Goal: Task Accomplishment & Management: Complete application form

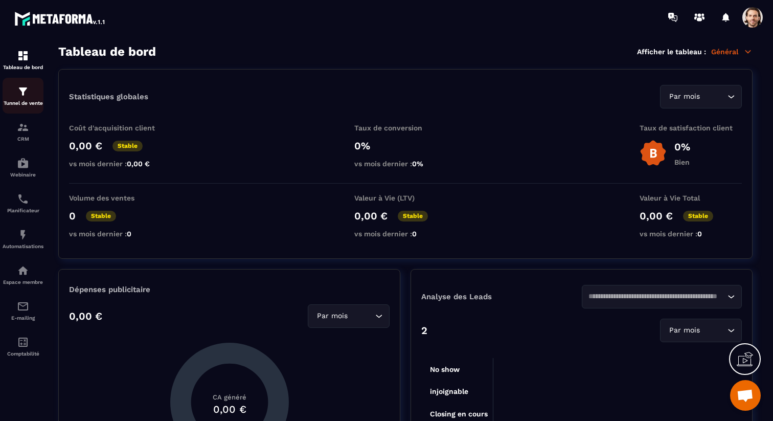
click at [29, 100] on div "Tunnel de vente" at bounding box center [23, 95] width 41 height 20
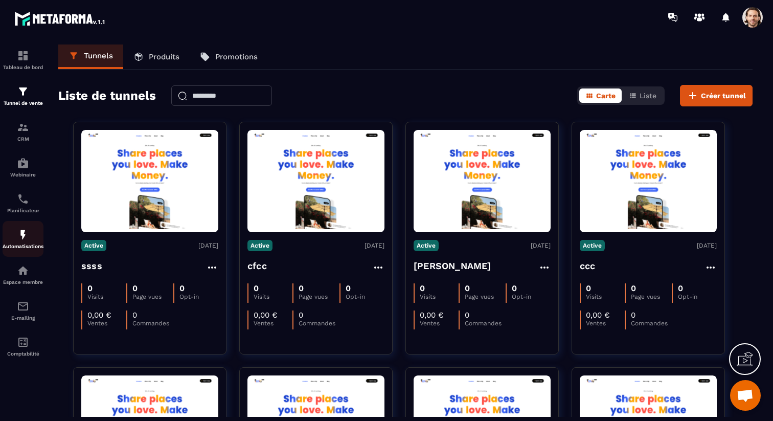
click at [24, 244] on div "Automatisations" at bounding box center [23, 239] width 41 height 20
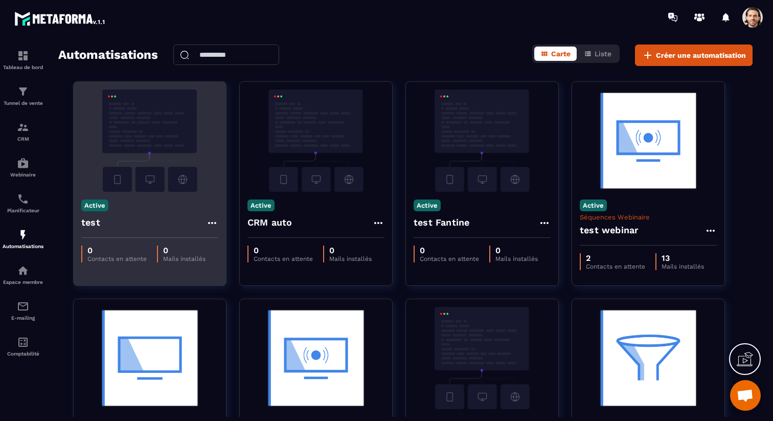
click at [126, 224] on div "test" at bounding box center [149, 225] width 137 height 25
click at [94, 221] on h4 "test" at bounding box center [90, 222] width 19 height 14
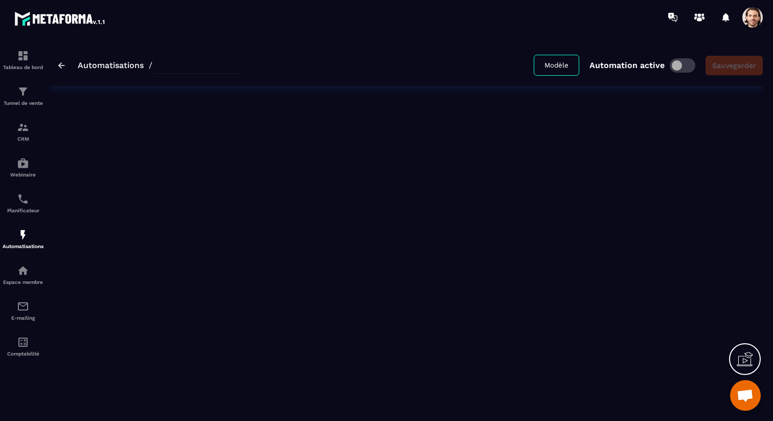
click at [86, 225] on div "Automatisations / Modèle Automation active Sauvegarder" at bounding box center [405, 226] width 715 height 365
type input "****"
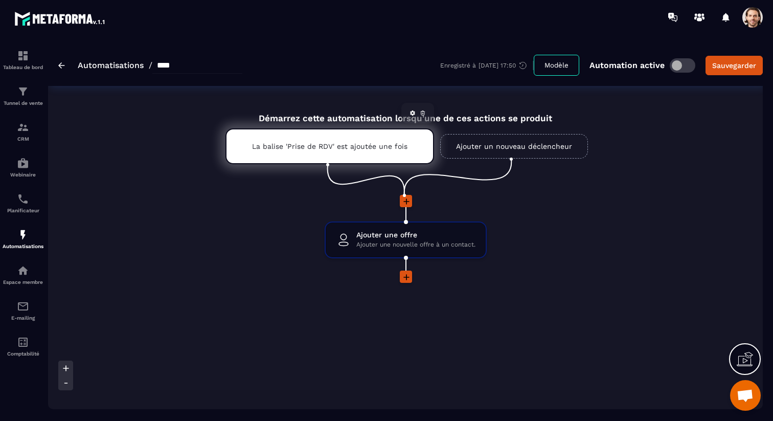
click at [399, 145] on p "La balise 'Prise de RDV' est ajoutée une fois" at bounding box center [329, 146] width 155 height 8
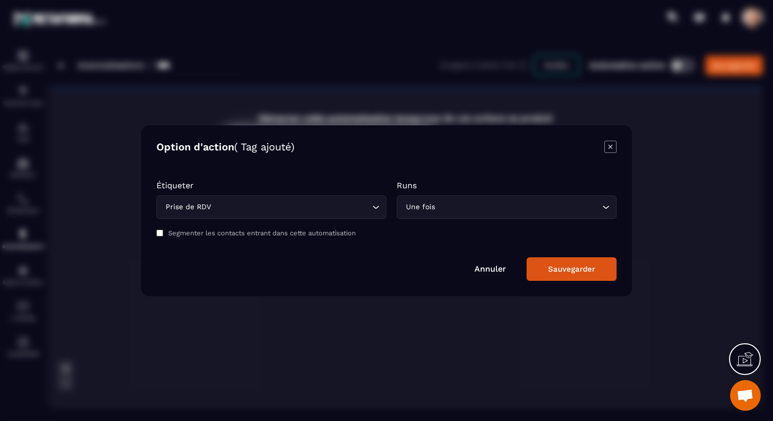
click at [613, 149] on icon "Modal window" at bounding box center [610, 147] width 12 height 12
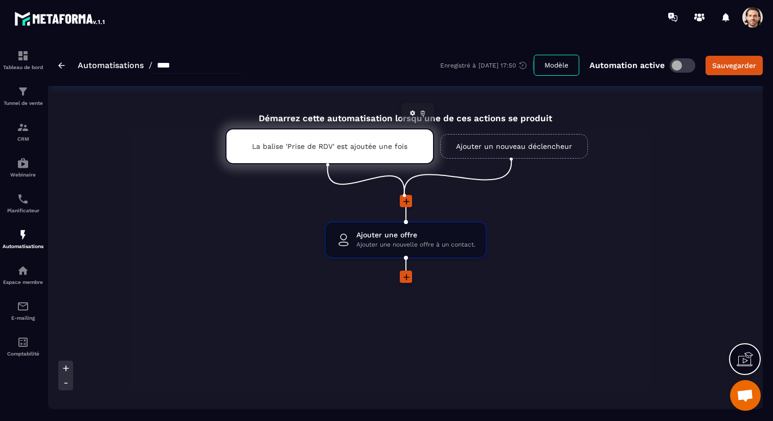
click at [425, 114] on icon at bounding box center [423, 113] width 6 height 6
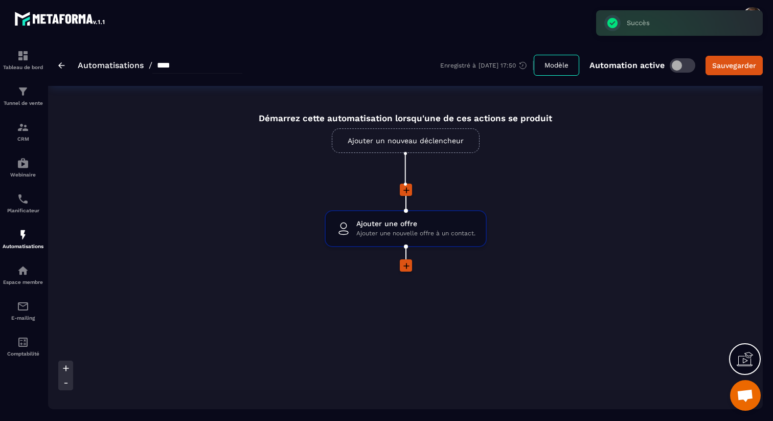
click at [450, 143] on link "Ajouter un nouveau déclencheur" at bounding box center [406, 140] width 148 height 25
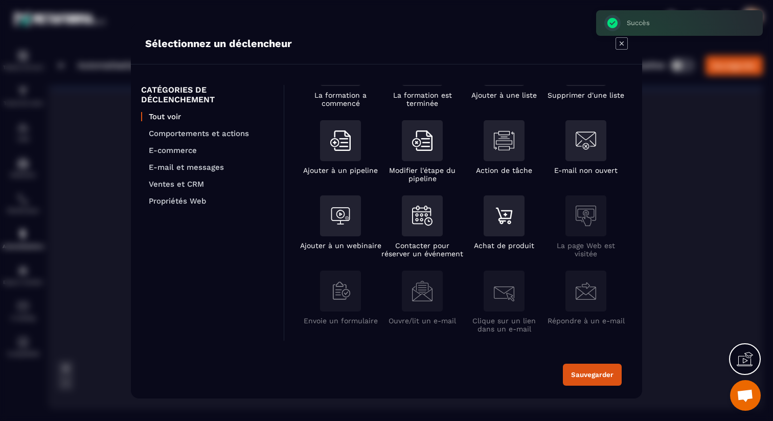
scroll to position [128, 0]
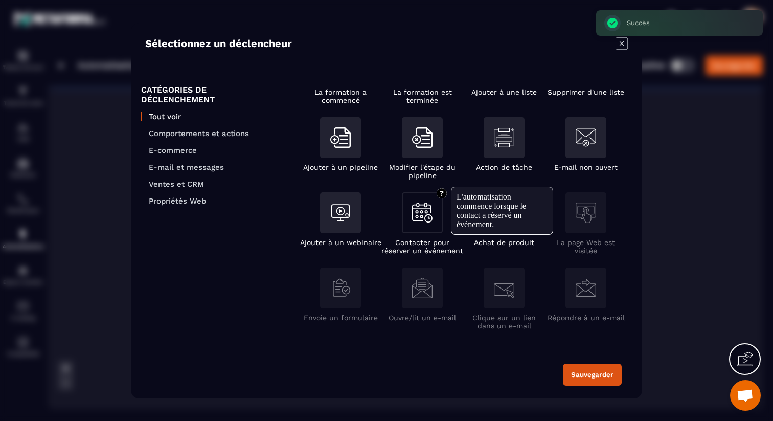
click at [424, 221] on img "Modal window" at bounding box center [422, 212] width 20 height 20
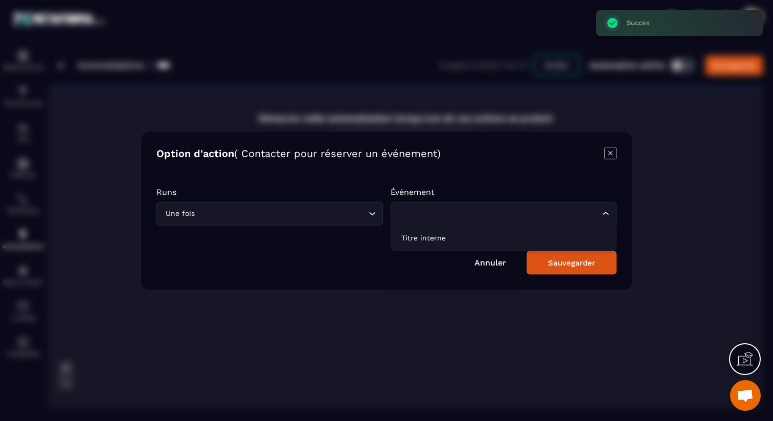
click at [428, 217] on input "Search for option" at bounding box center [498, 213] width 203 height 11
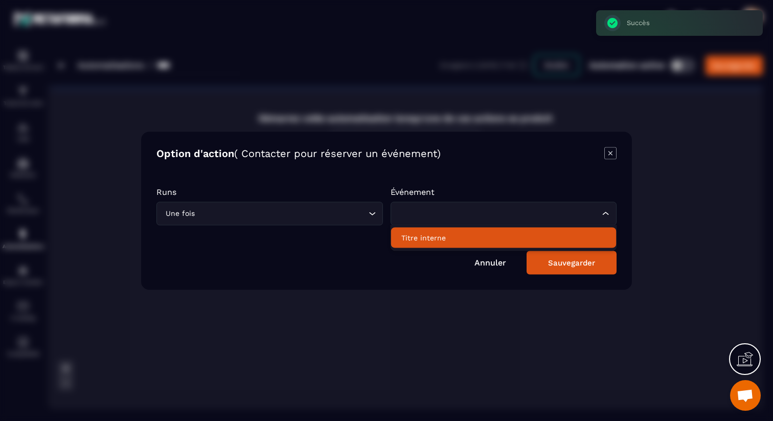
click at [428, 235] on p "Titre interne" at bounding box center [503, 238] width 205 height 10
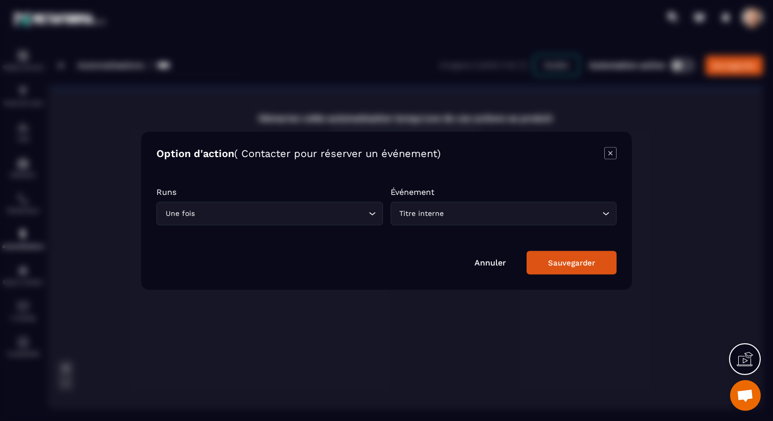
click at [550, 260] on div "Sauvegarder" at bounding box center [571, 262] width 47 height 9
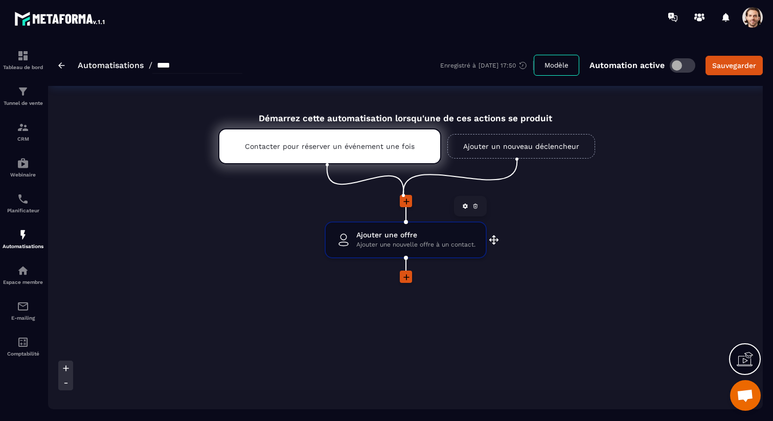
click at [477, 206] on icon at bounding box center [475, 206] width 6 height 6
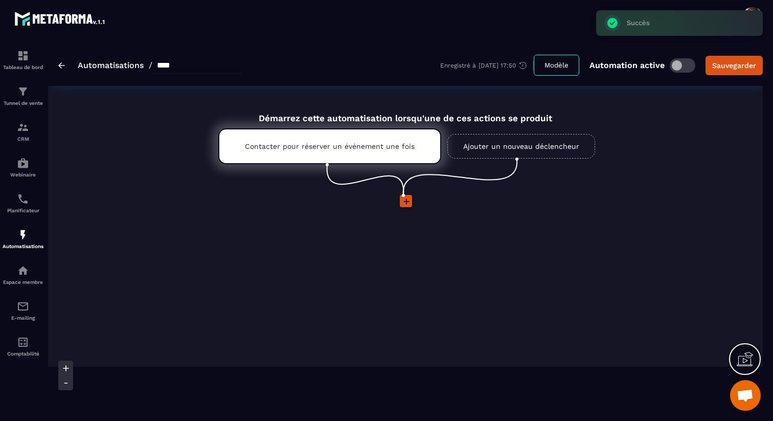
click at [403, 200] on icon at bounding box center [406, 201] width 10 height 10
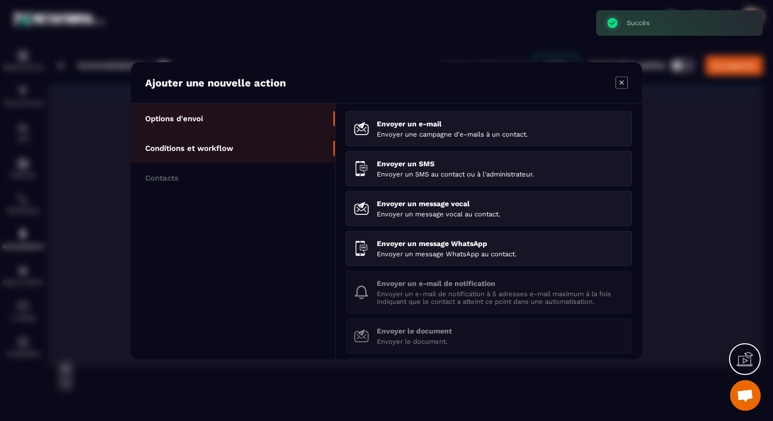
click at [290, 163] on li "Conditions et workflow" at bounding box center [233, 178] width 204 height 30
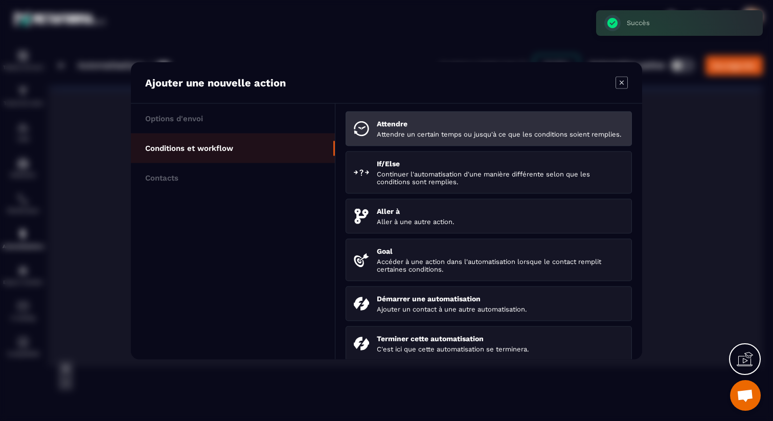
click at [400, 133] on p "Attendre un certain temps ou jusqu'à ce que les conditions soient remplies." at bounding box center [500, 134] width 247 height 8
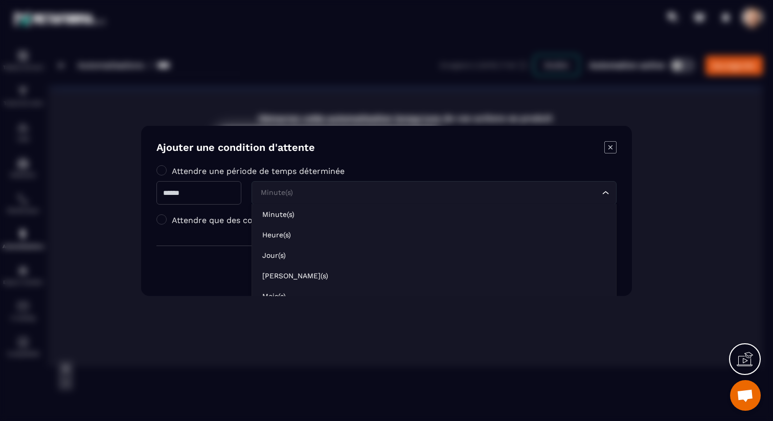
click at [331, 185] on div "Minute(s) Loading..." at bounding box center [434, 192] width 365 height 24
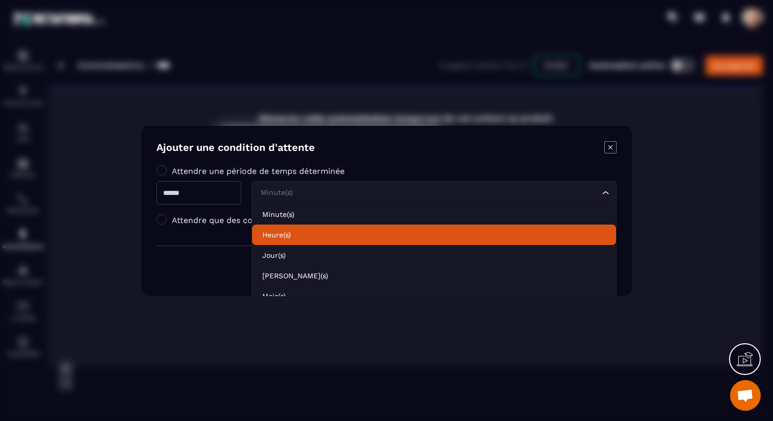
click at [327, 234] on p "Heure(s)" at bounding box center [434, 234] width 344 height 10
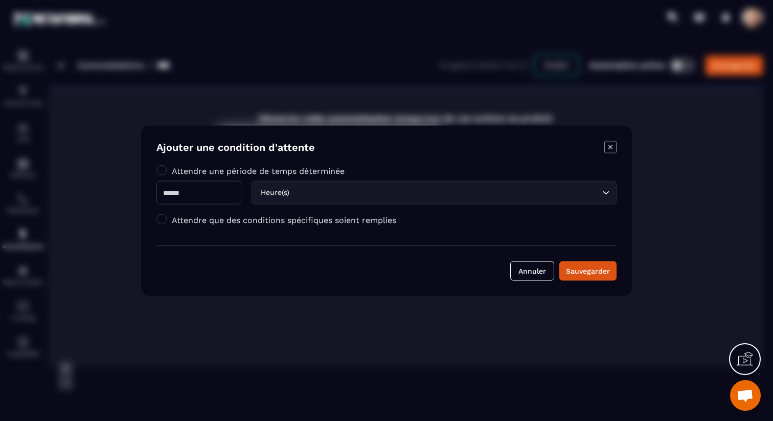
click at [201, 196] on input "Modal window" at bounding box center [198, 192] width 85 height 24
type input "*"
click at [569, 273] on div "Sauvegarder" at bounding box center [588, 270] width 44 height 10
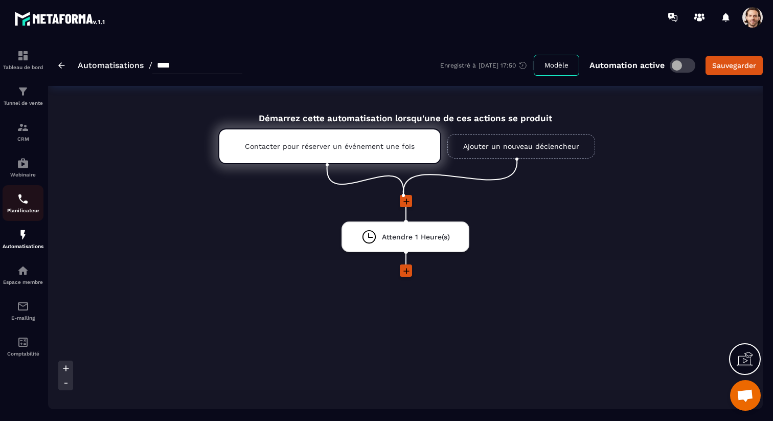
click at [29, 197] on img at bounding box center [23, 199] width 12 height 12
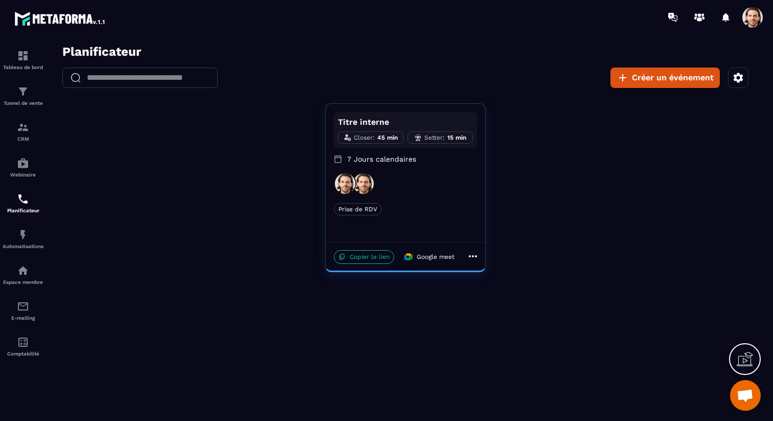
click at [369, 257] on p "Copier le lien" at bounding box center [364, 257] width 60 height 14
click at [18, 244] on div "Automatisations" at bounding box center [23, 239] width 41 height 20
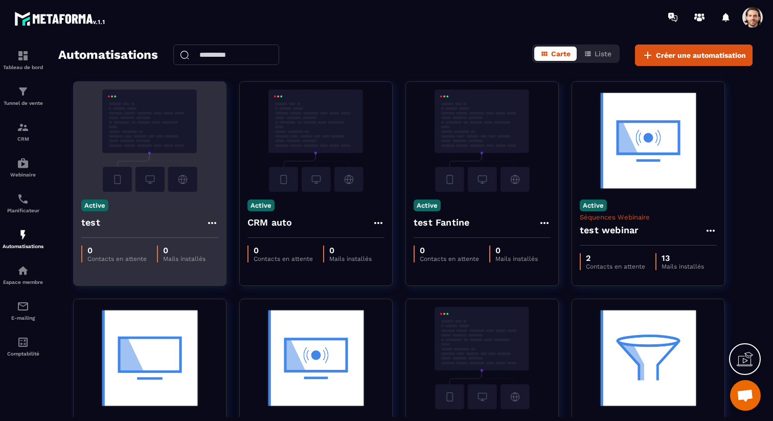
click at [133, 217] on div "test" at bounding box center [149, 225] width 137 height 25
click at [95, 227] on h4 "test" at bounding box center [90, 222] width 19 height 14
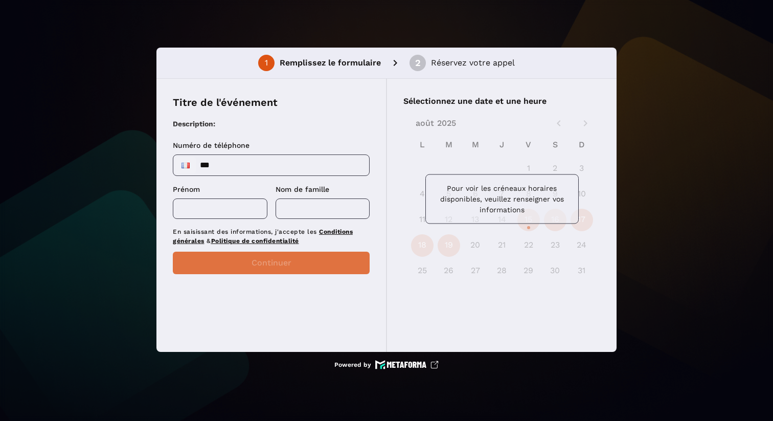
click at [276, 168] on input "***" at bounding box center [271, 165] width 196 height 20
type input "**********"
click at [224, 211] on input "text" at bounding box center [220, 208] width 95 height 20
type input "***"
click at [293, 211] on input "text" at bounding box center [323, 208] width 95 height 20
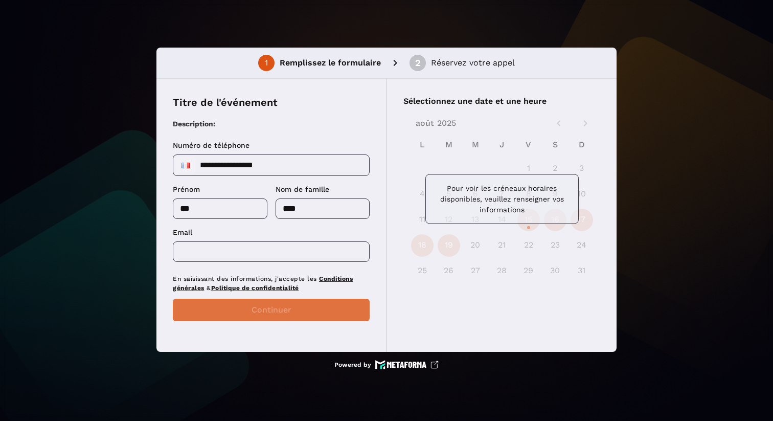
type input "****"
click at [230, 255] on input "text" at bounding box center [271, 251] width 197 height 20
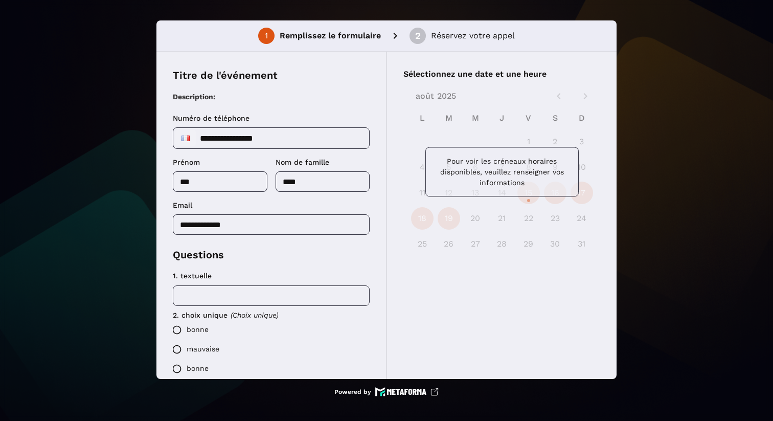
scroll to position [3, 0]
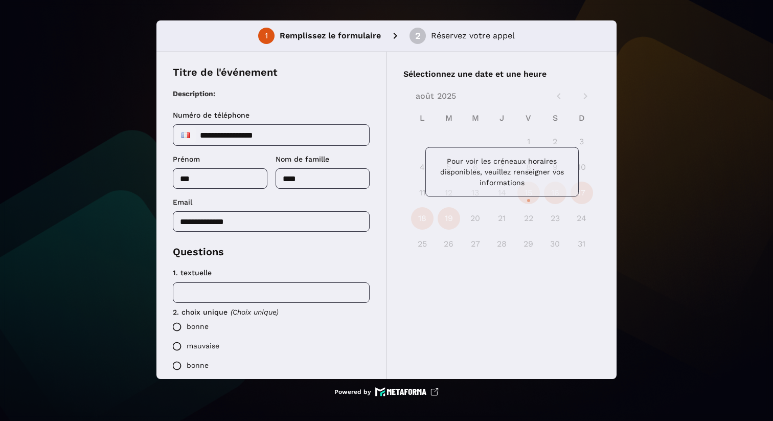
type input "**********"
click at [262, 263] on div "Questions 1. textuelle ​ 2. choix unique (Choix unique) bonne mauvaise bonne" at bounding box center [271, 311] width 197 height 135
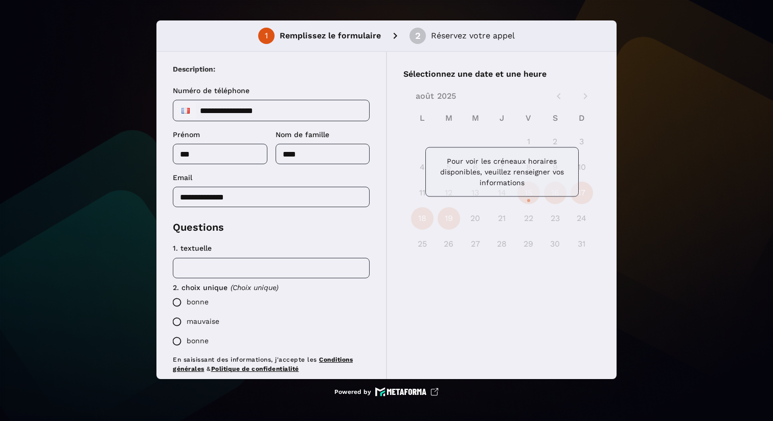
scroll to position [31, 0]
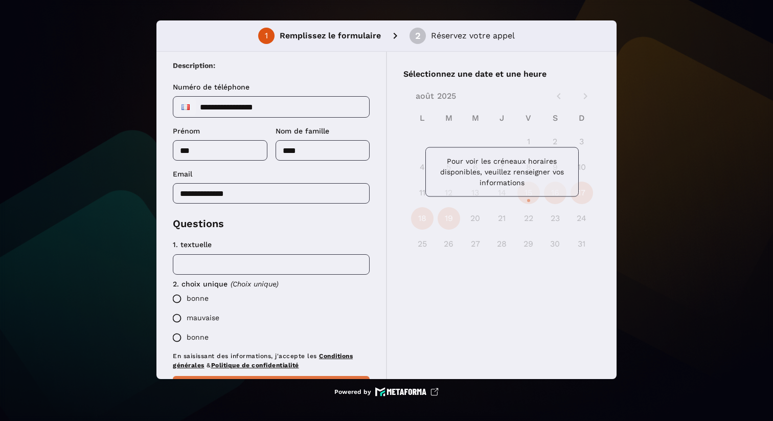
click at [295, 267] on input "text" at bounding box center [271, 264] width 197 height 20
type input "****"
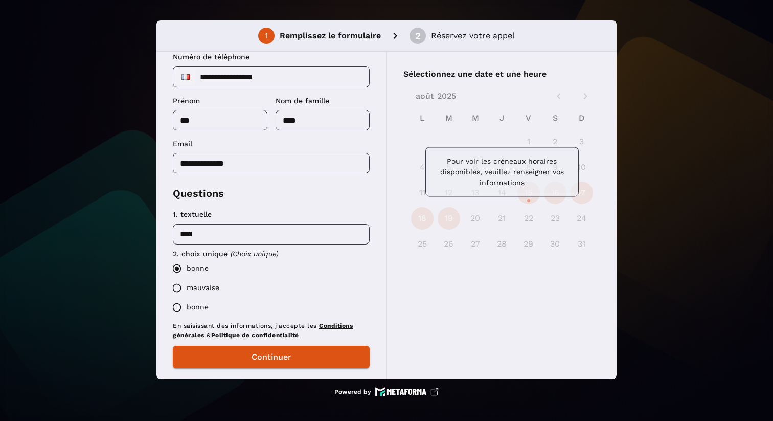
scroll to position [75, 0]
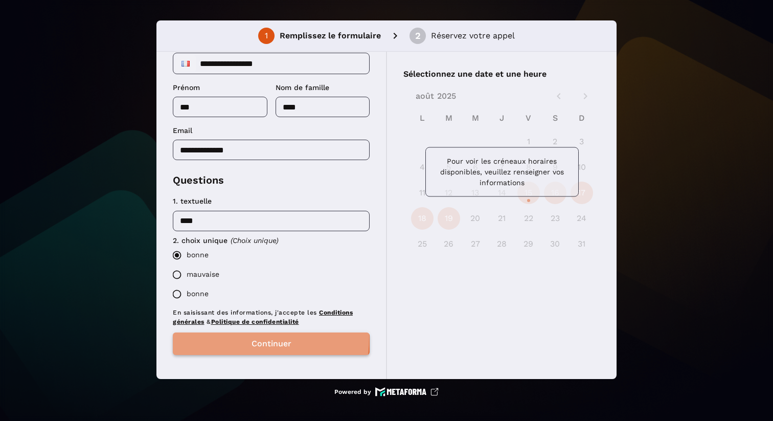
click at [228, 337] on button "Continuer" at bounding box center [271, 343] width 197 height 22
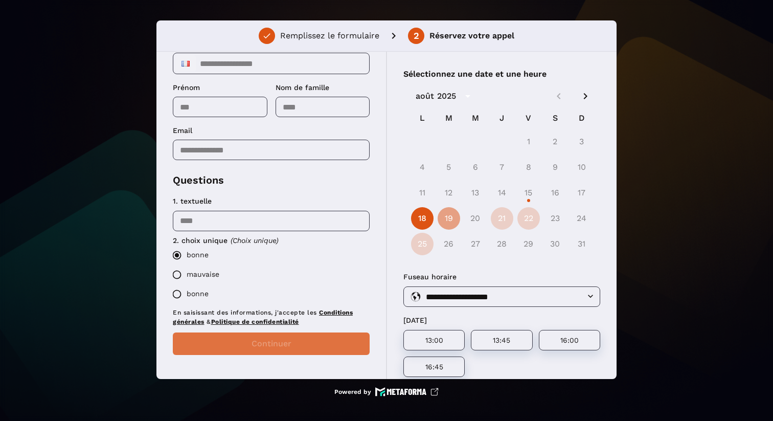
click at [450, 213] on button "19" at bounding box center [449, 218] width 22 height 22
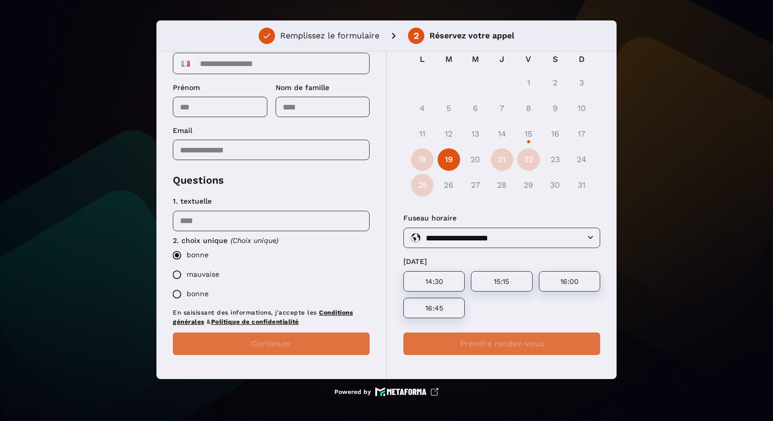
scroll to position [59, 0]
click at [439, 274] on div "14:30" at bounding box center [433, 280] width 61 height 20
